Goal: Obtain resource: Download file/media

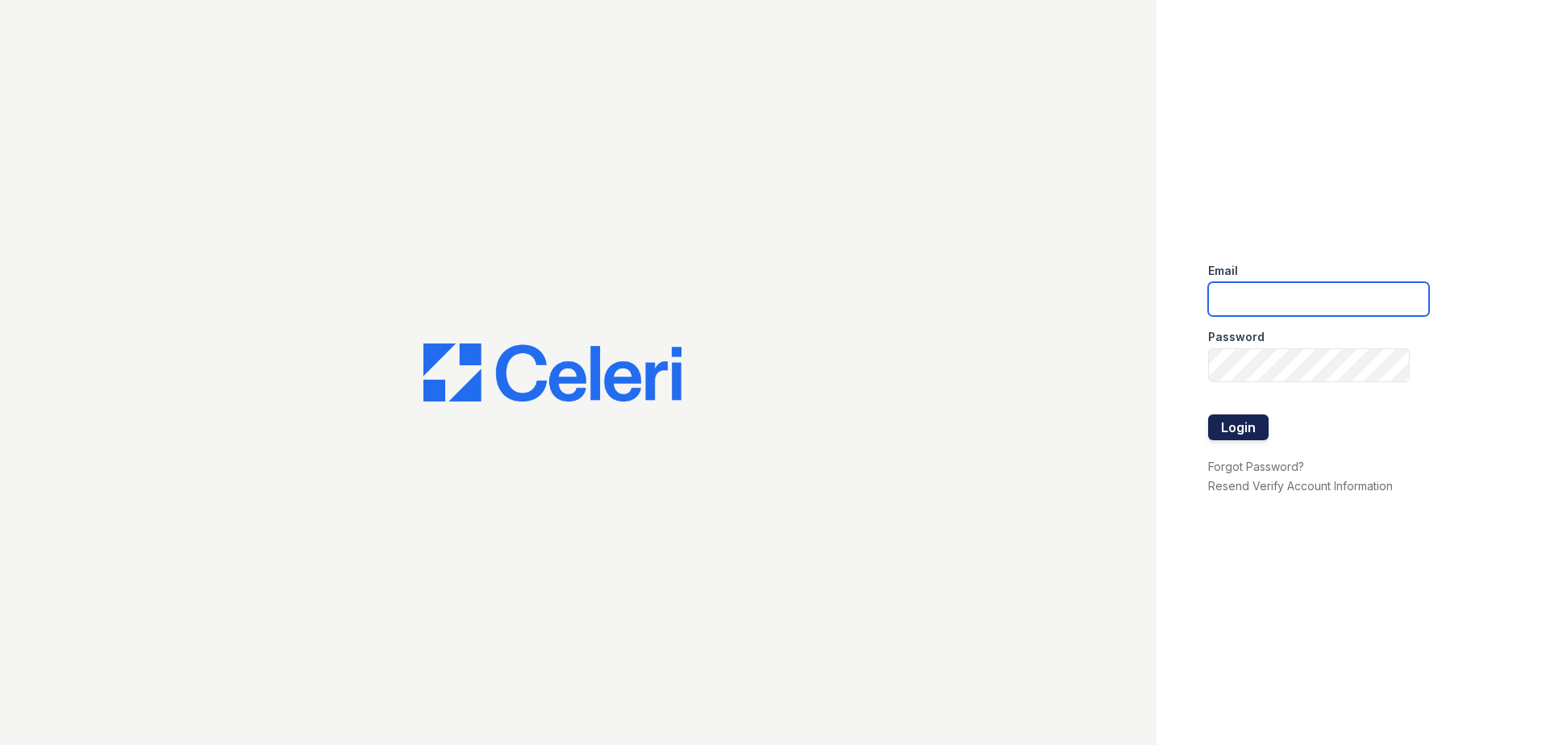
type input "[EMAIL_ADDRESS][DOMAIN_NAME]"
click at [1222, 423] on button "Login" at bounding box center [1238, 427] width 60 height 26
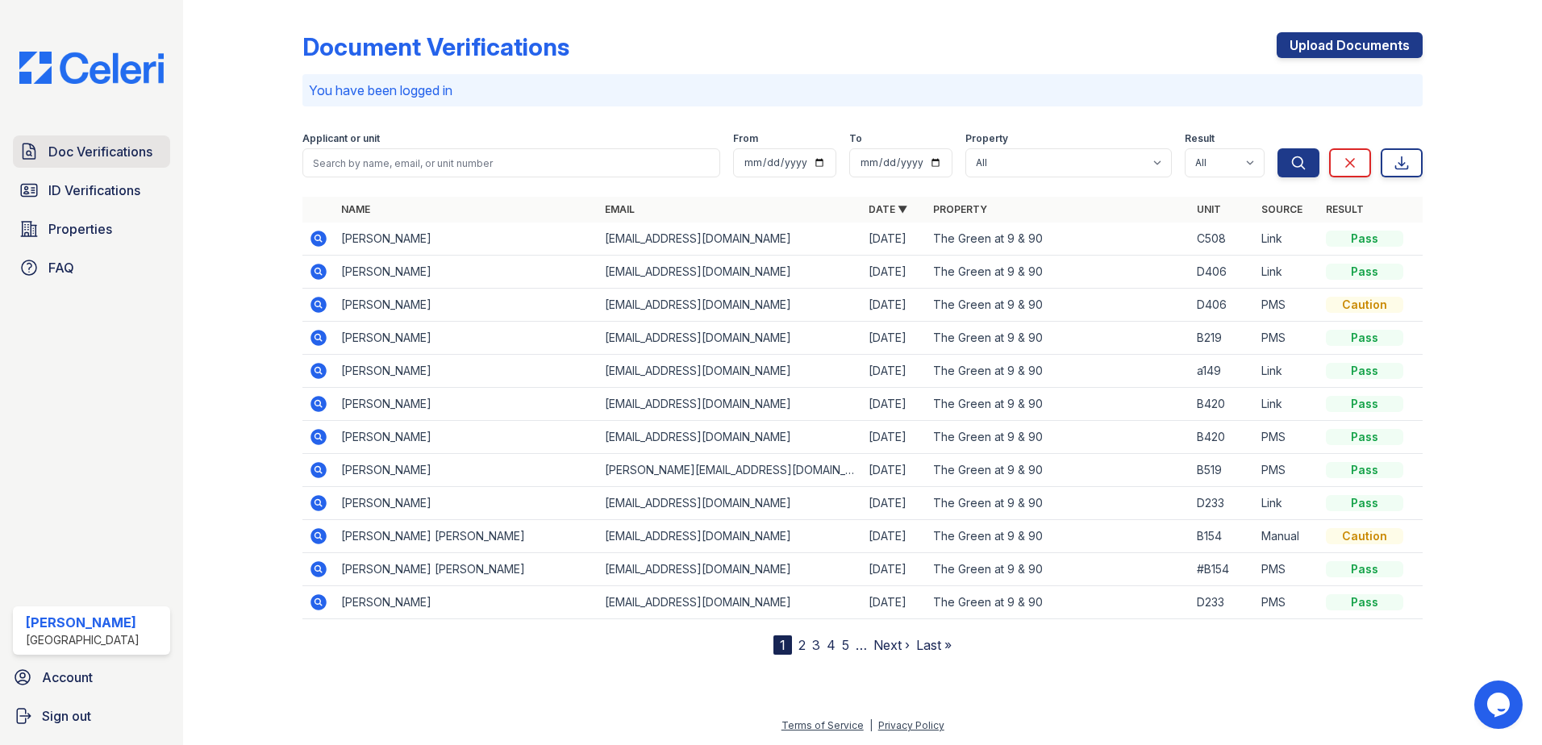
click at [120, 145] on span "Doc Verifications" at bounding box center [100, 151] width 104 height 19
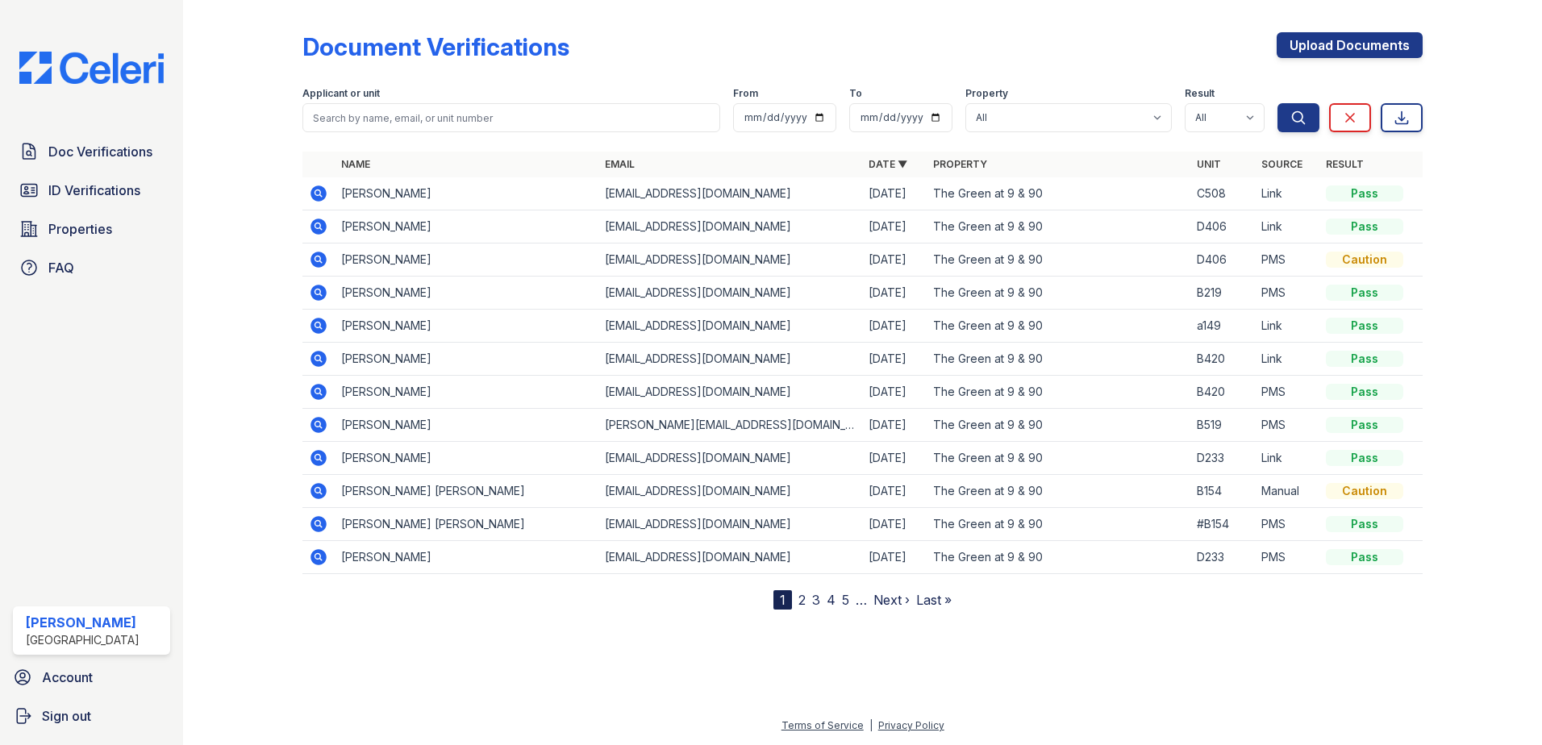
click at [319, 325] on icon at bounding box center [317, 325] width 4 height 4
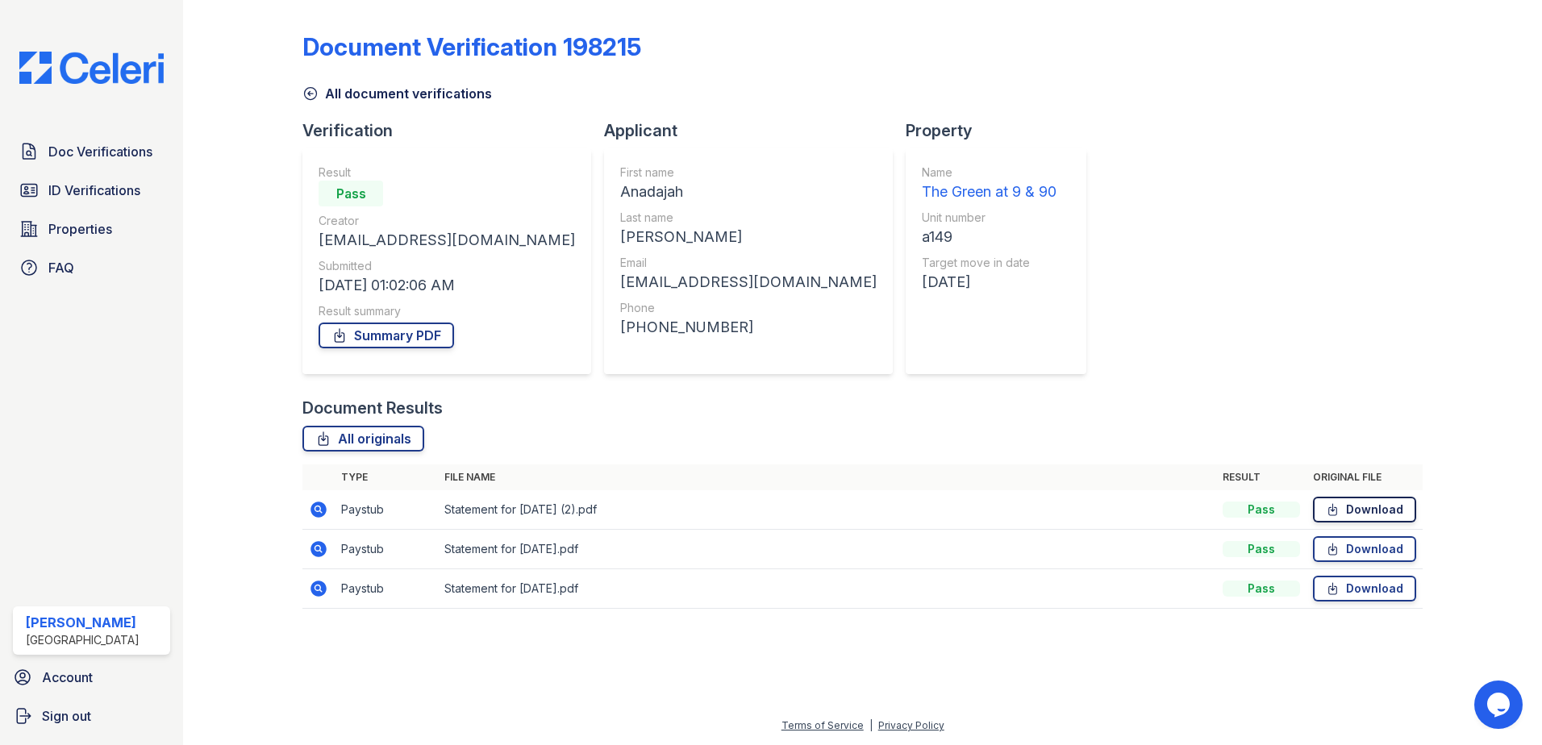
click at [1347, 505] on link "Download" at bounding box center [1364, 510] width 103 height 26
click at [1342, 539] on link "Download" at bounding box center [1364, 549] width 103 height 26
click at [1374, 591] on link "Download" at bounding box center [1364, 589] width 103 height 26
click at [85, 194] on span "ID Verifications" at bounding box center [94, 190] width 92 height 19
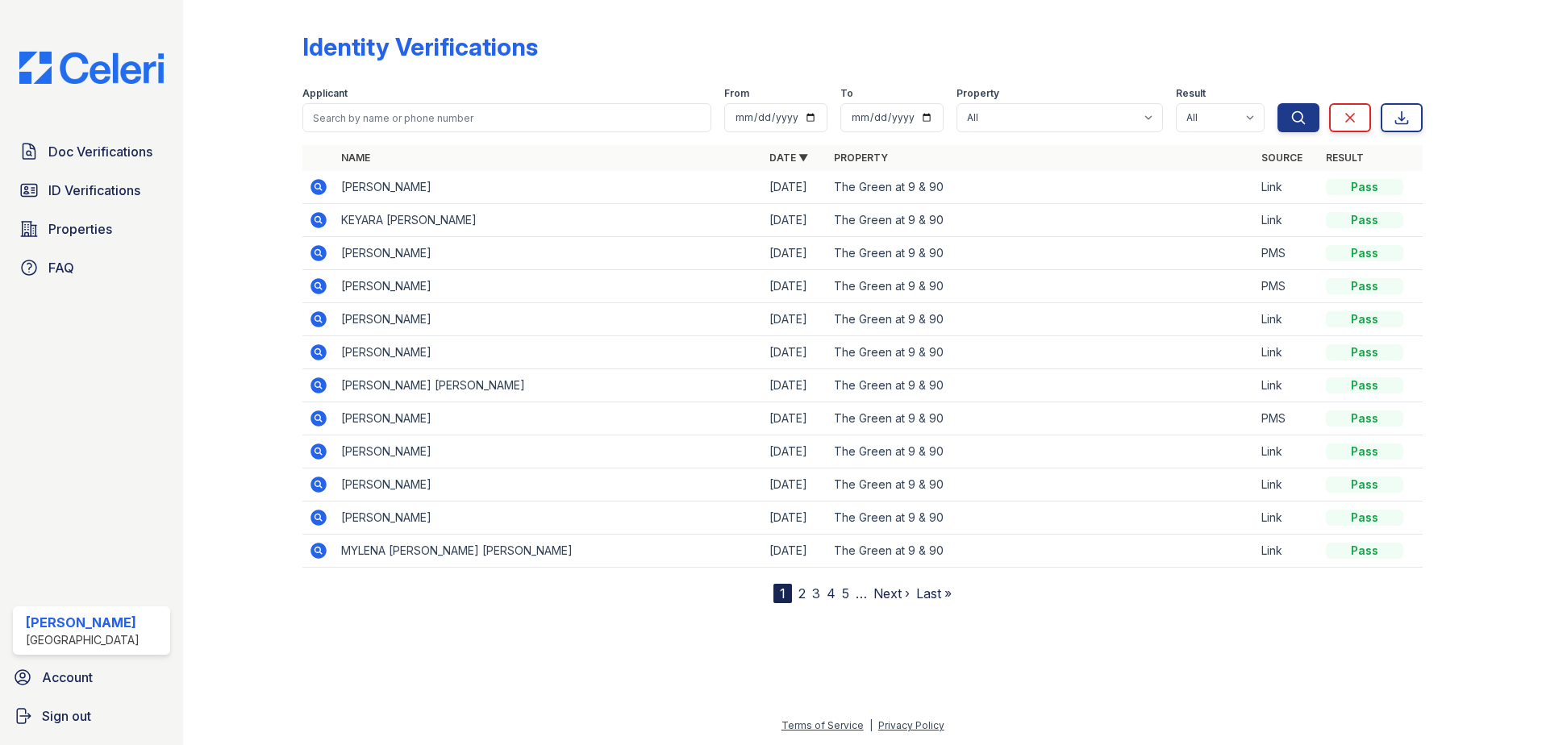
click at [323, 348] on icon at bounding box center [318, 352] width 16 height 16
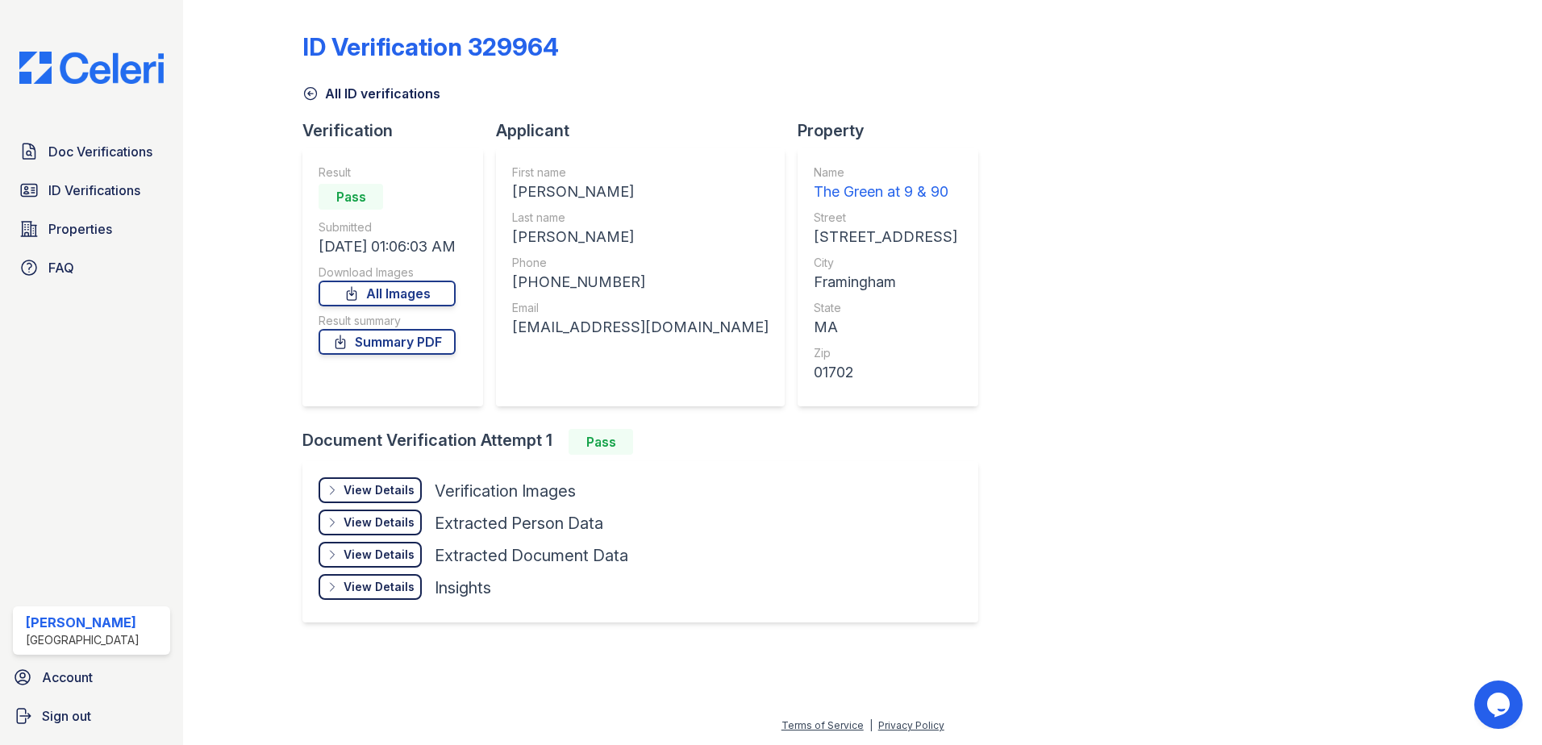
click at [414, 485] on div "View Details Details" at bounding box center [369, 490] width 103 height 26
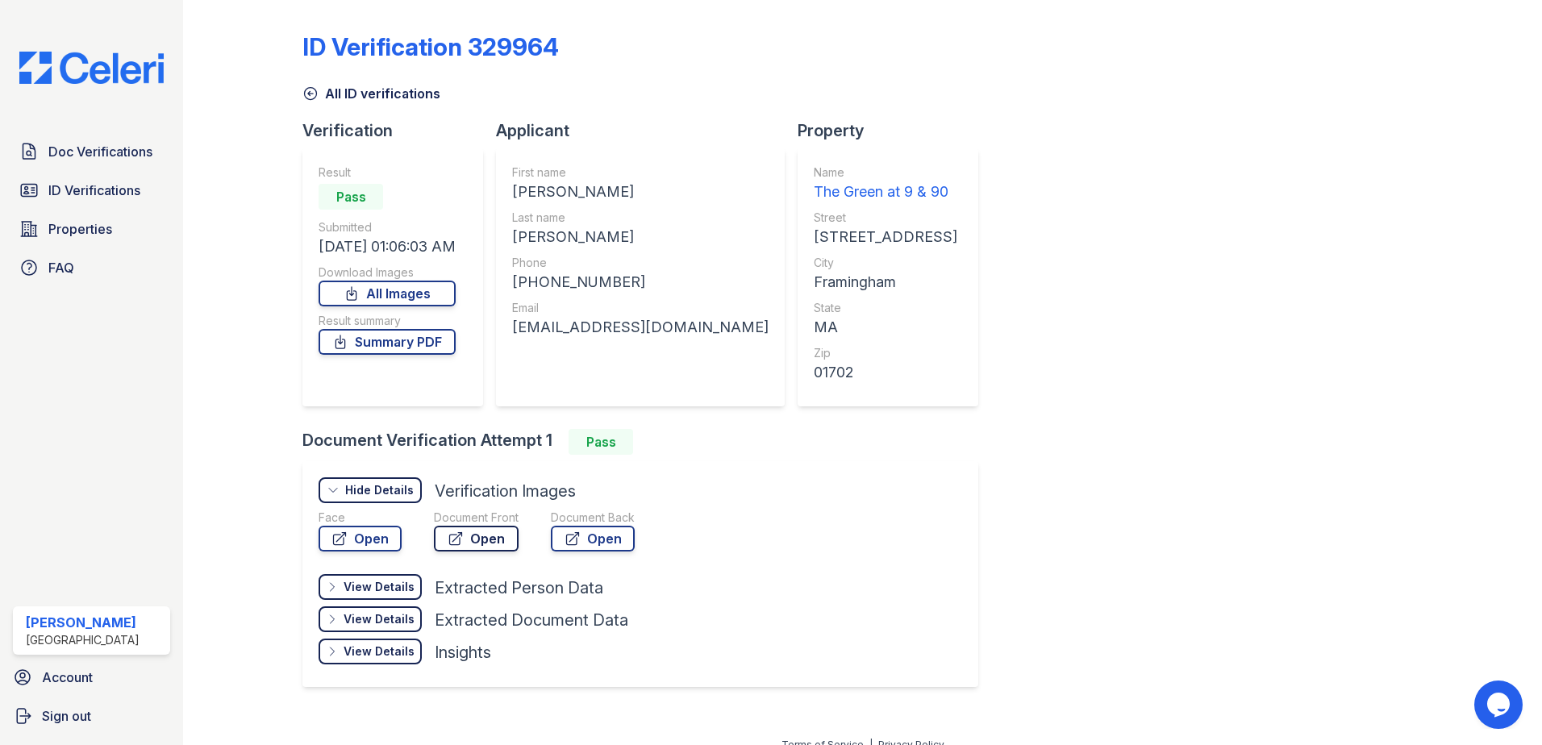
click at [474, 529] on link "Open" at bounding box center [476, 539] width 85 height 26
